Goal: Task Accomplishment & Management: Complete application form

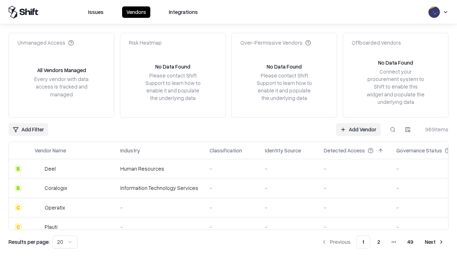
click at [358, 129] on link "Add Vendor" at bounding box center [358, 129] width 45 height 13
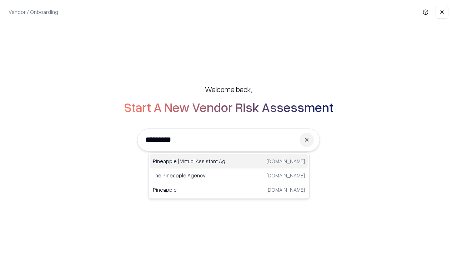
click at [229, 162] on div "Pineapple | Virtual Assistant Agency [DOMAIN_NAME]" at bounding box center [229, 161] width 158 height 14
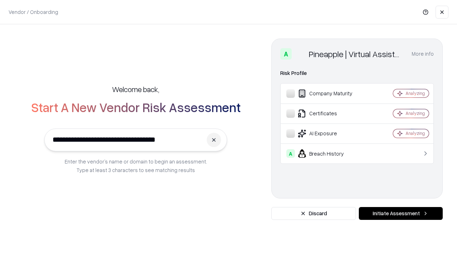
type input "**********"
click at [401, 214] on button "Initiate Assessment" at bounding box center [401, 213] width 84 height 13
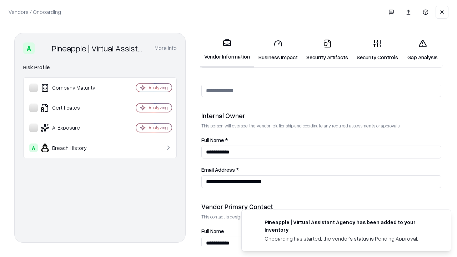
scroll to position [370, 0]
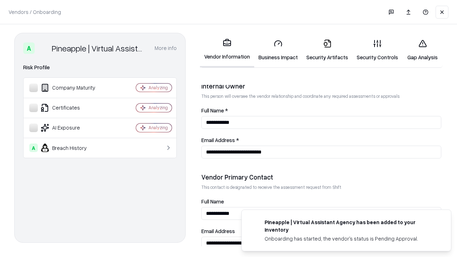
click at [327, 50] on link "Security Artifacts" at bounding box center [327, 50] width 50 height 33
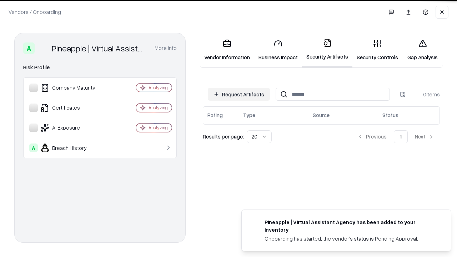
click at [239, 94] on button "Request Artifacts" at bounding box center [239, 94] width 62 height 13
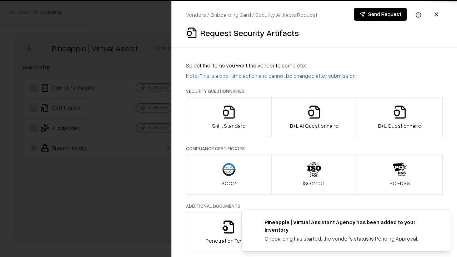
click at [400, 117] on icon "button" at bounding box center [400, 112] width 14 height 14
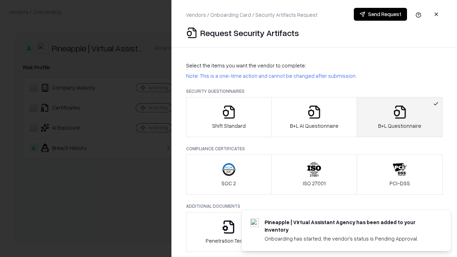
click at [314, 117] on icon "button" at bounding box center [314, 112] width 14 height 14
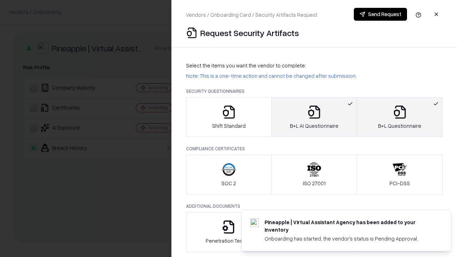
click at [381, 14] on button "Send Request" at bounding box center [380, 14] width 53 height 13
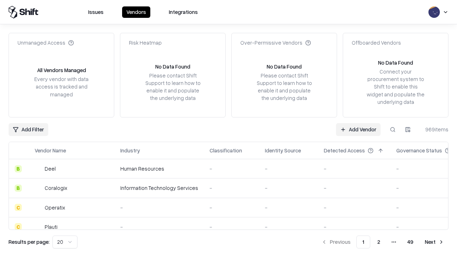
click at [393, 129] on button at bounding box center [393, 129] width 13 height 13
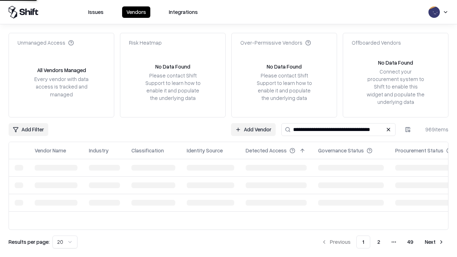
type input "**********"
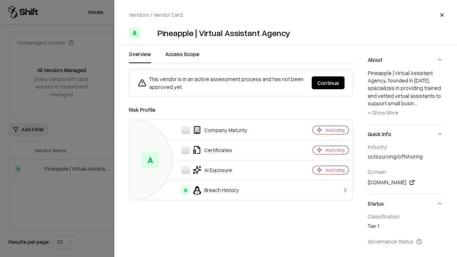
click at [328, 83] on button "Continue" at bounding box center [328, 82] width 33 height 13
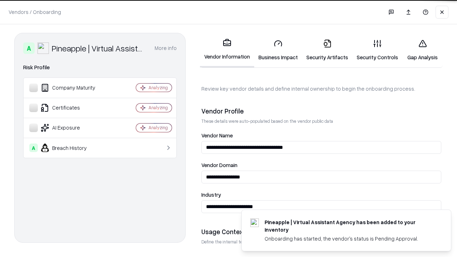
click at [327, 50] on link "Security Artifacts" at bounding box center [327, 50] width 50 height 33
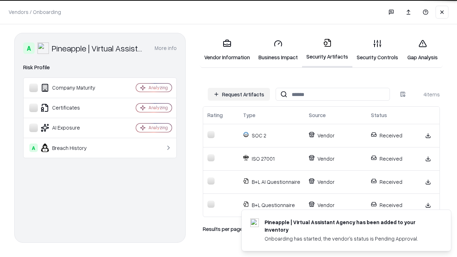
click at [423, 50] on link "Gap Analysis" at bounding box center [423, 50] width 40 height 33
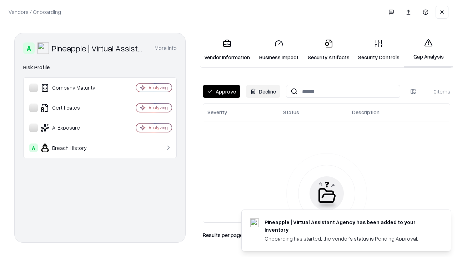
click at [222, 91] on button "Approve" at bounding box center [222, 91] width 38 height 13
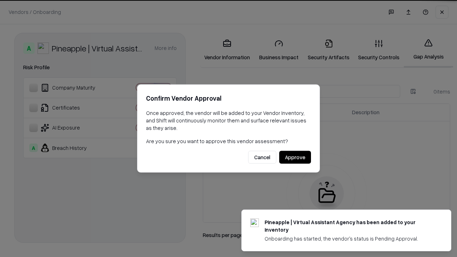
click at [295, 157] on button "Approve" at bounding box center [295, 157] width 32 height 13
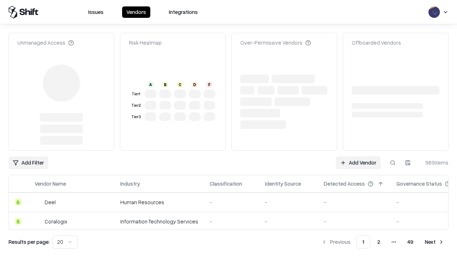
type input "**********"
click at [358, 157] on link "Add Vendor" at bounding box center [358, 163] width 45 height 13
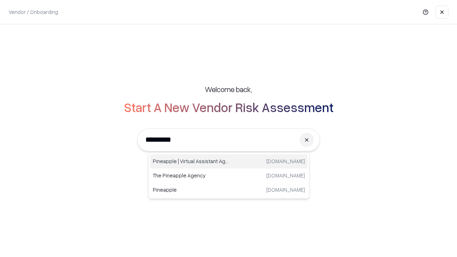
click at [229, 162] on div "Pineapple | Virtual Assistant Agency [DOMAIN_NAME]" at bounding box center [229, 161] width 158 height 14
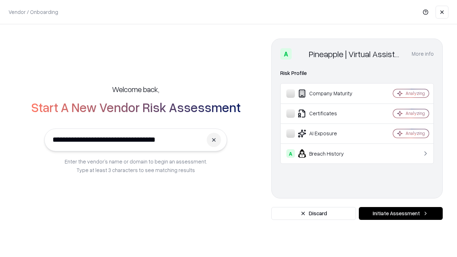
type input "**********"
click at [401, 214] on button "Initiate Assessment" at bounding box center [401, 213] width 84 height 13
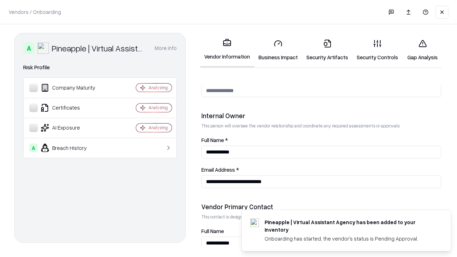
scroll to position [370, 0]
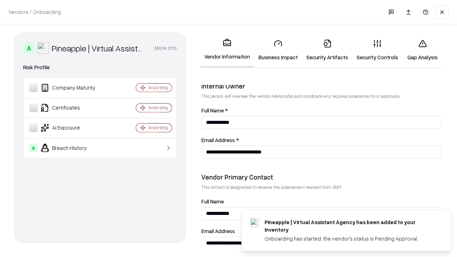
click at [423, 50] on link "Gap Analysis" at bounding box center [423, 50] width 40 height 33
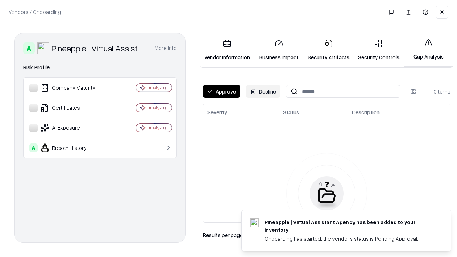
click at [222, 91] on button "Approve" at bounding box center [222, 91] width 38 height 13
